Goal: Transaction & Acquisition: Purchase product/service

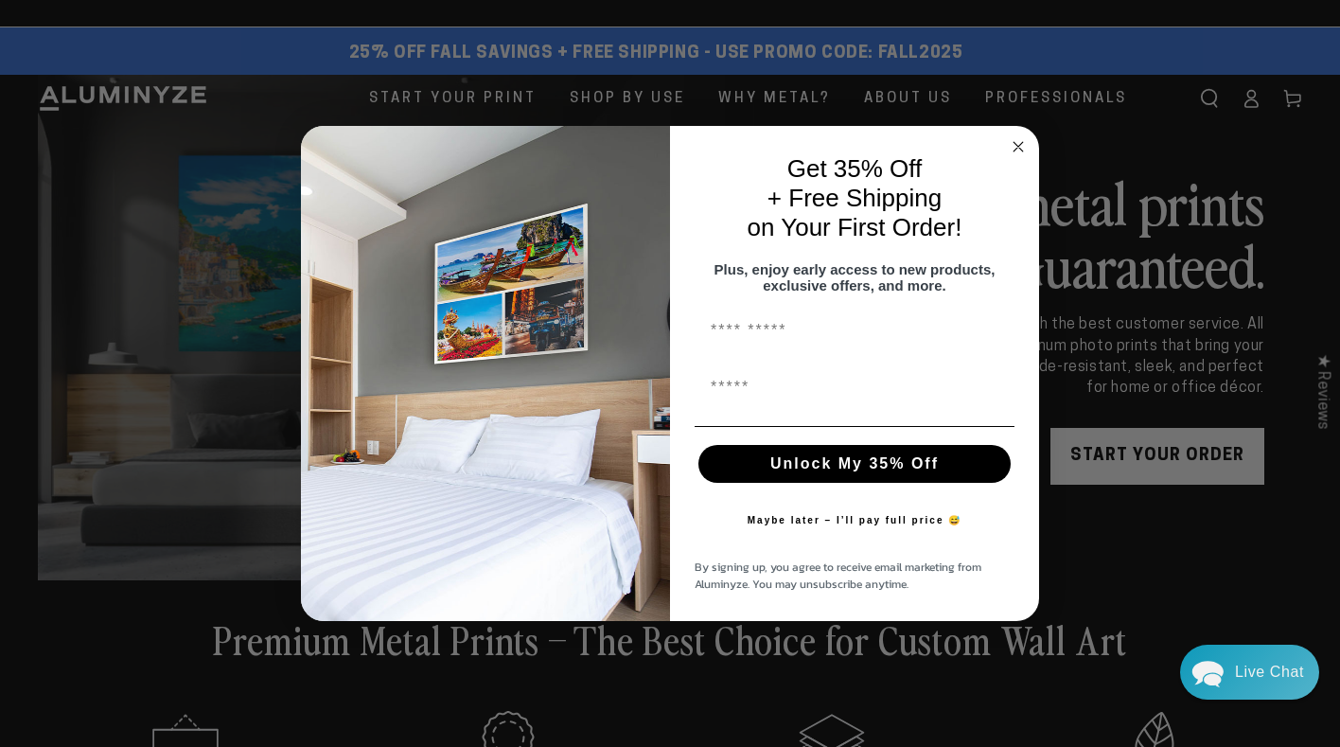
click at [1015, 139] on circle "Close dialog" at bounding box center [1019, 146] width 22 height 22
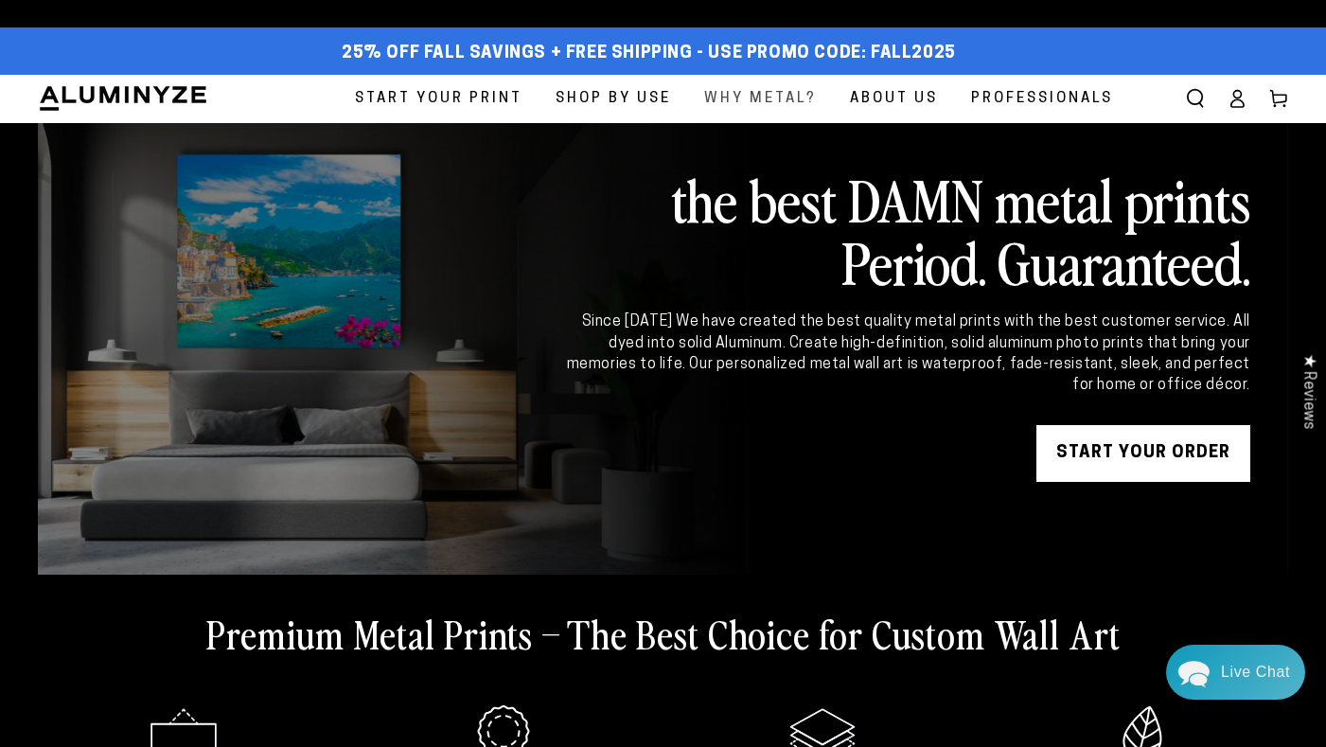
click at [765, 99] on span "Why Metal?" at bounding box center [760, 99] width 113 height 26
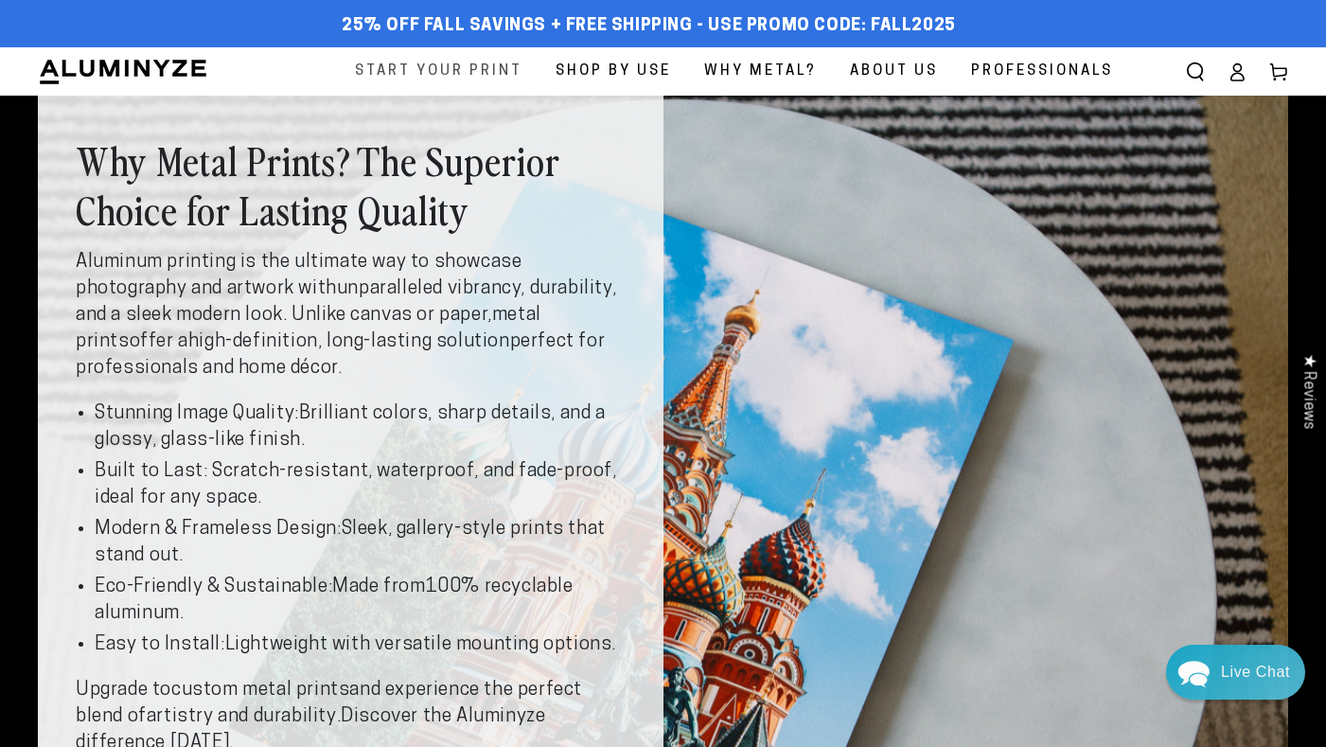
click at [438, 57] on link "Start Your Print" at bounding box center [439, 71] width 196 height 48
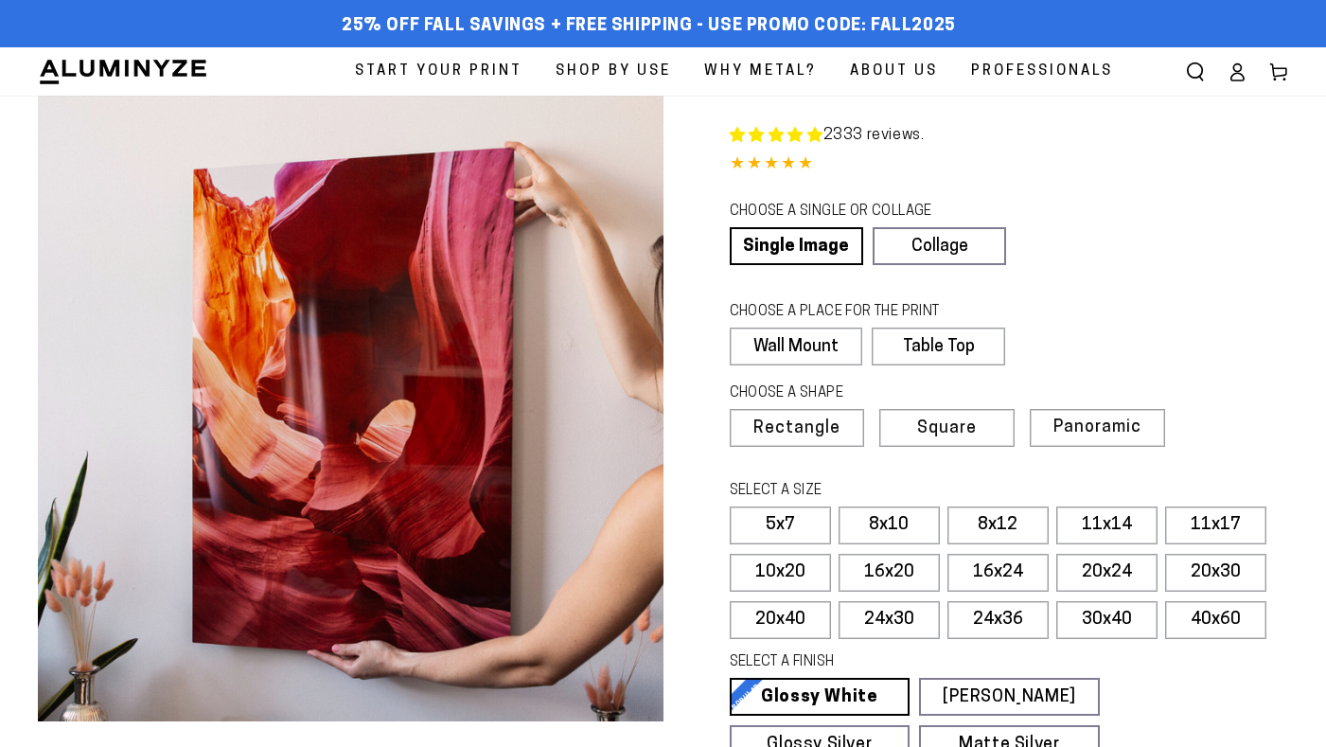
select select "**********"
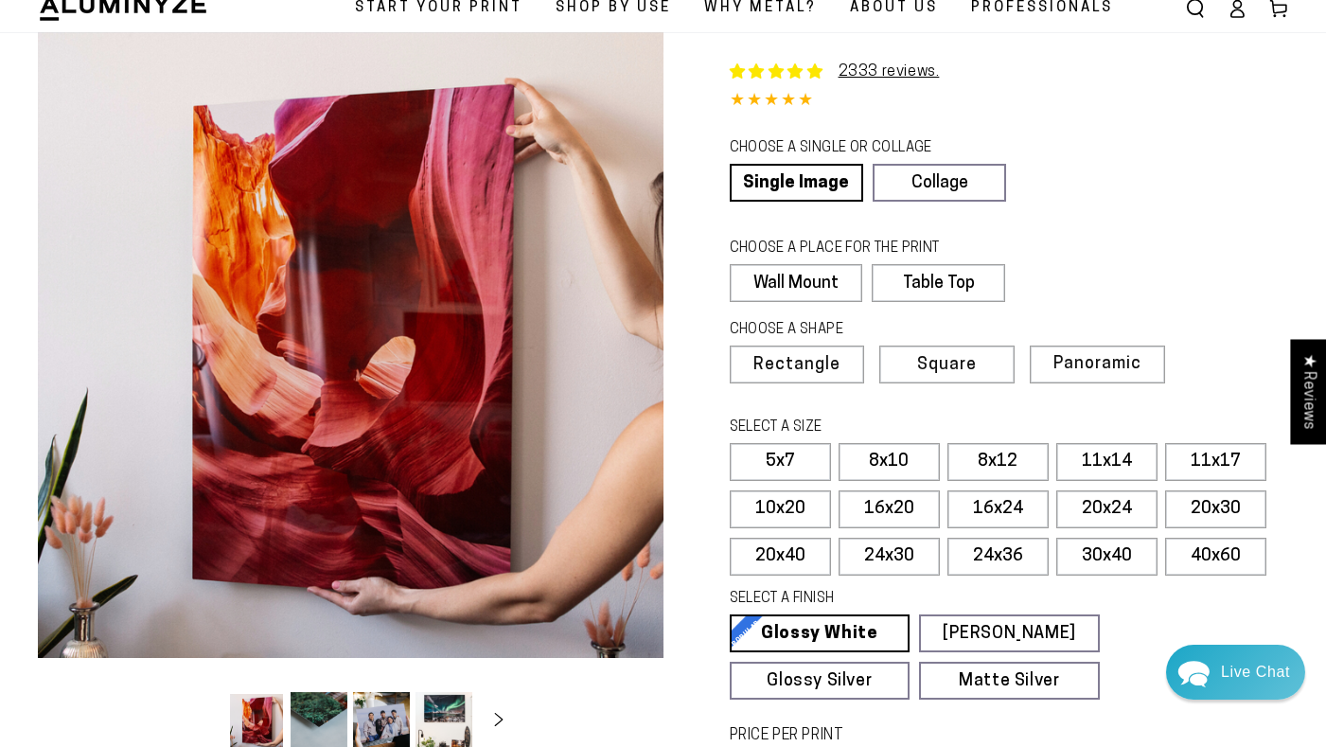
scroll to position [95, 0]
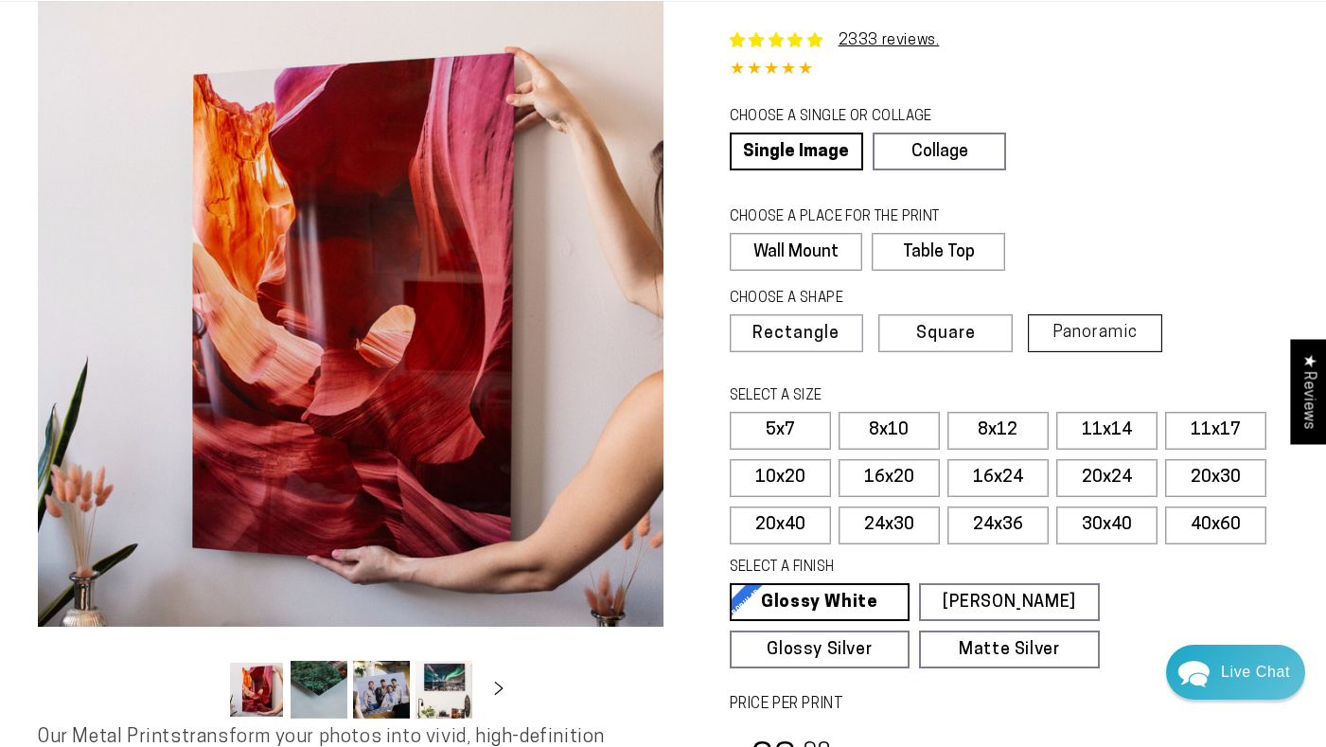
click at [1055, 324] on span "Panoramic" at bounding box center [1094, 333] width 85 height 18
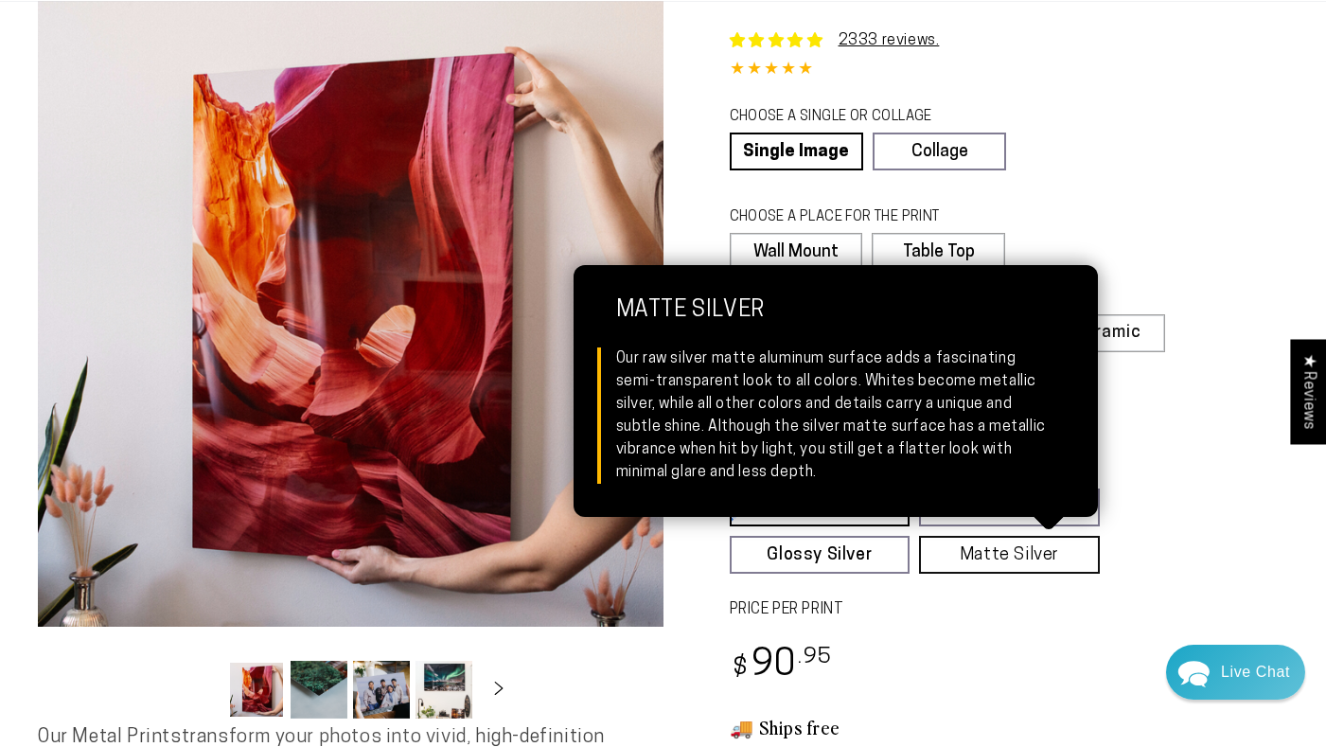
click at [1047, 551] on link "Matte Silver Matte Silver Our raw silver matte aluminum surface adds a fascinat…" at bounding box center [1009, 555] width 181 height 38
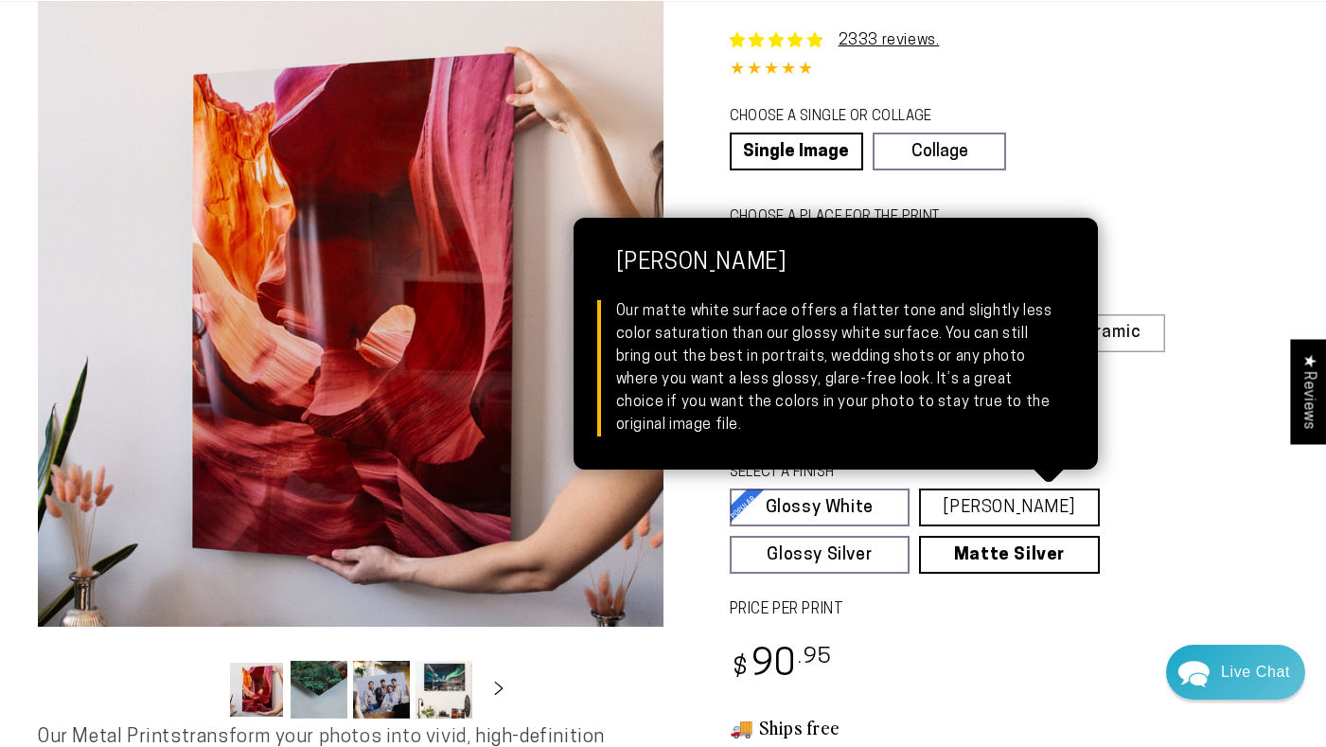
click at [1046, 504] on link "Matte White Matte White Our matte white surface offers a flatter tone and sligh…" at bounding box center [1009, 507] width 181 height 38
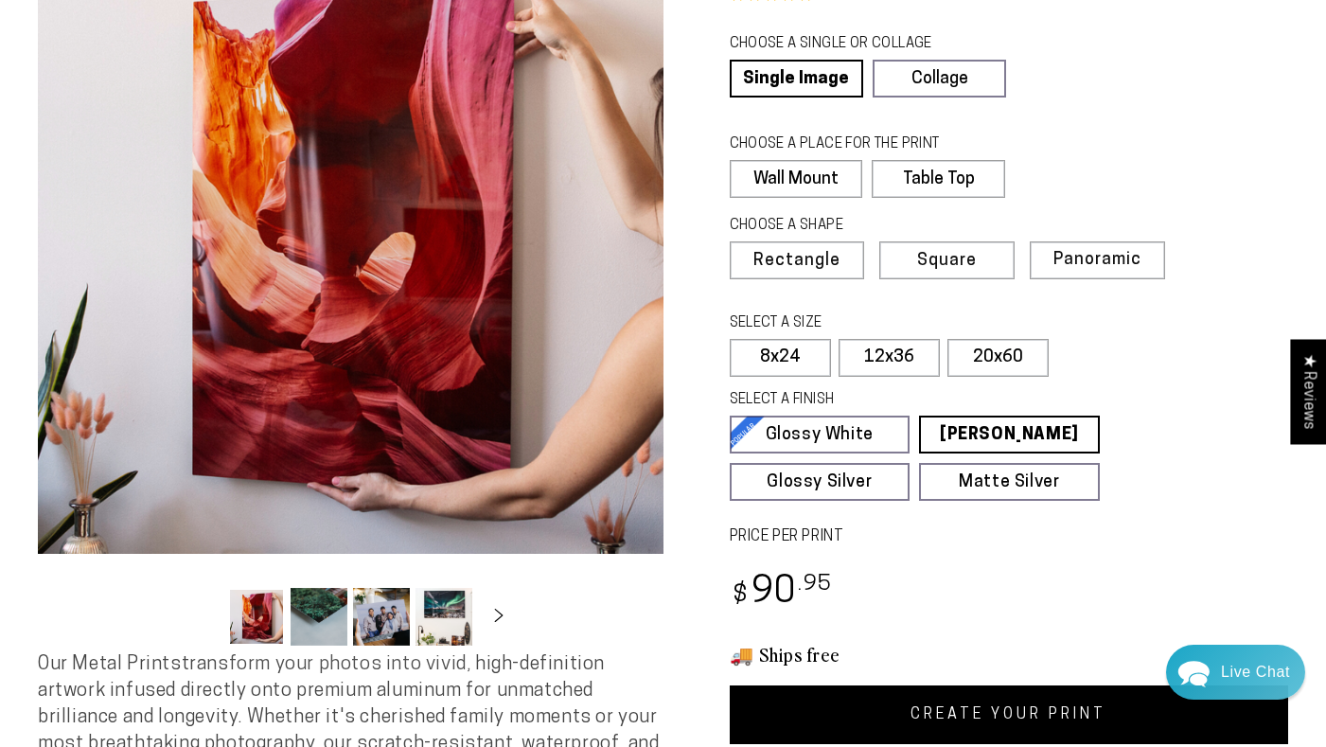
scroll to position [95, 0]
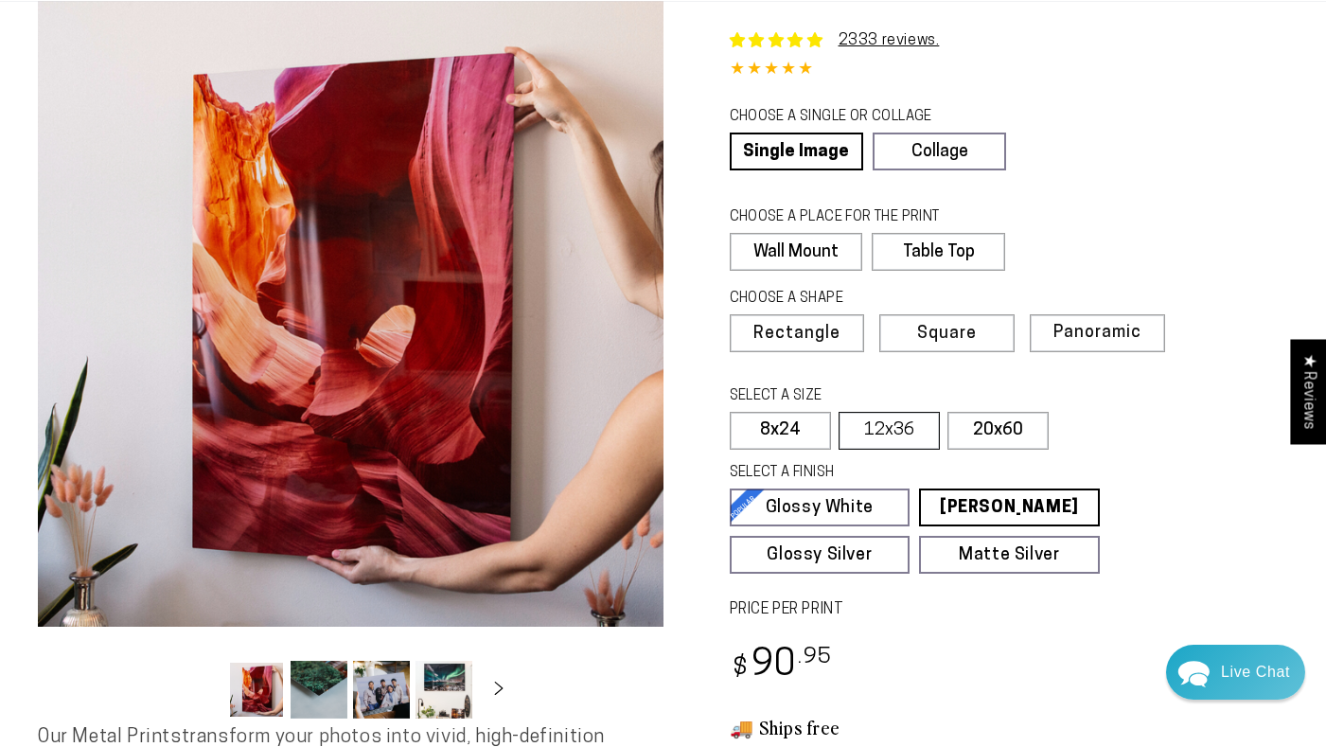
click at [914, 413] on label "12x36" at bounding box center [888, 431] width 101 height 38
